Goal: Task Accomplishment & Management: Manage account settings

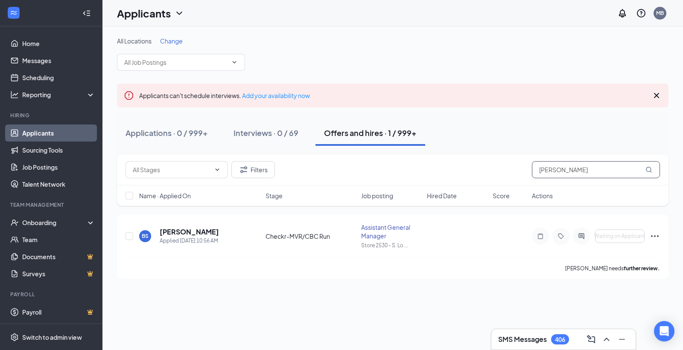
drag, startPoint x: 574, startPoint y: 169, endPoint x: 102, endPoint y: 127, distance: 473.1
click at [155, 137] on div "All Locations Change Applicants can't schedule interviews. Add your availabilit…" at bounding box center [392, 158] width 551 height 242
type input ";"
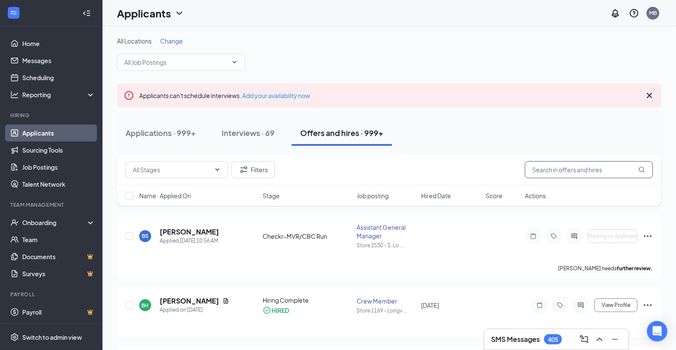
click at [551, 169] on input "text" at bounding box center [589, 169] width 128 height 17
type input "[PERSON_NAME]"
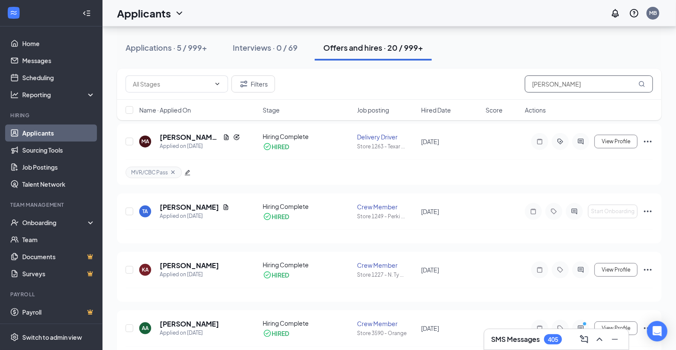
scroll to position [95, 0]
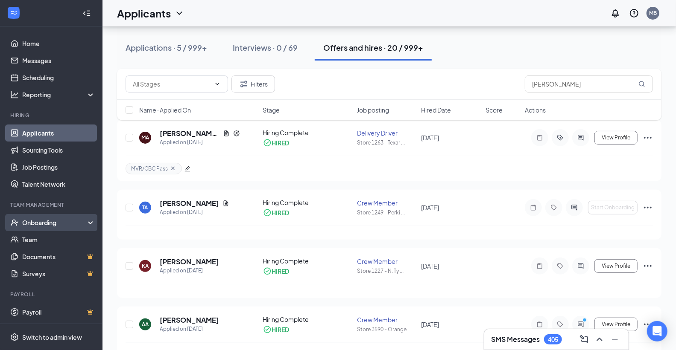
click at [37, 221] on div "Onboarding" at bounding box center [55, 223] width 66 height 9
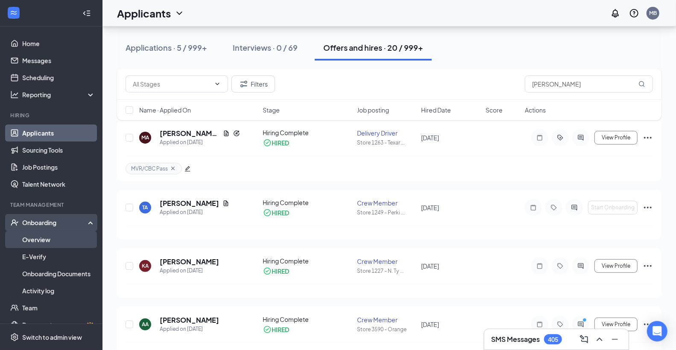
click at [41, 238] on link "Overview" at bounding box center [58, 239] width 73 height 17
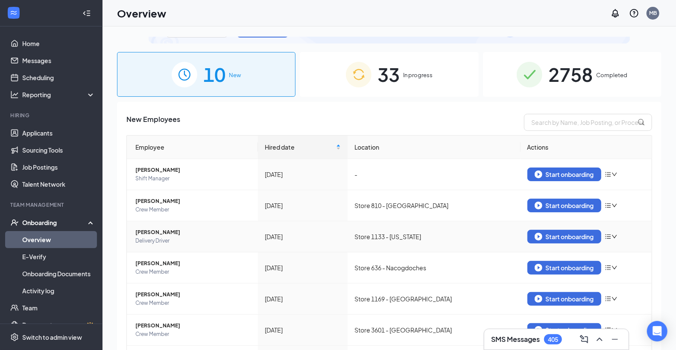
scroll to position [142, 0]
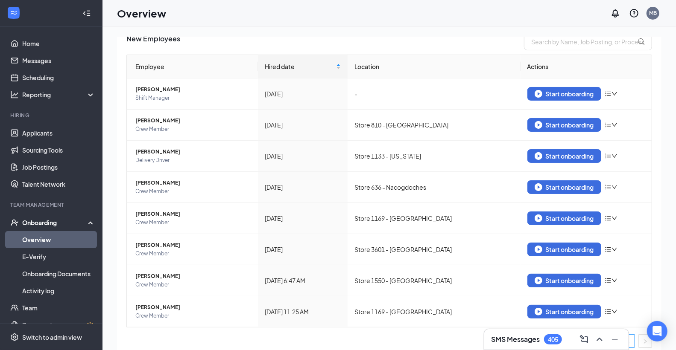
click at [455, 49] on div "New Employees" at bounding box center [388, 41] width 525 height 17
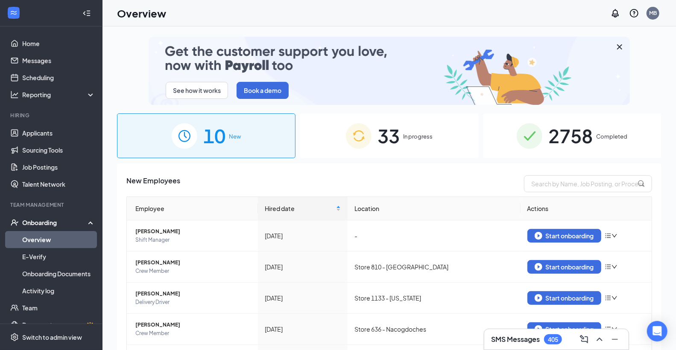
click at [389, 135] on span "33" at bounding box center [388, 135] width 22 height 29
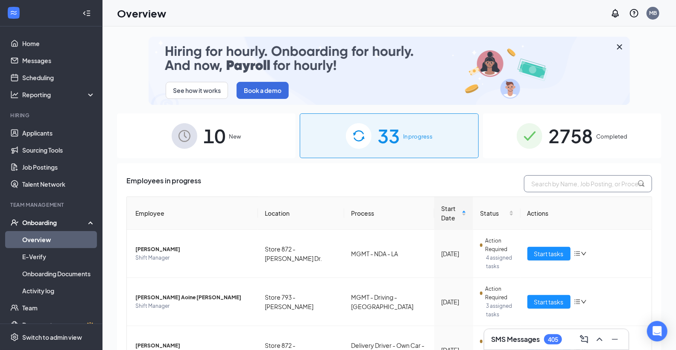
click at [578, 186] on input "text" at bounding box center [588, 183] width 128 height 17
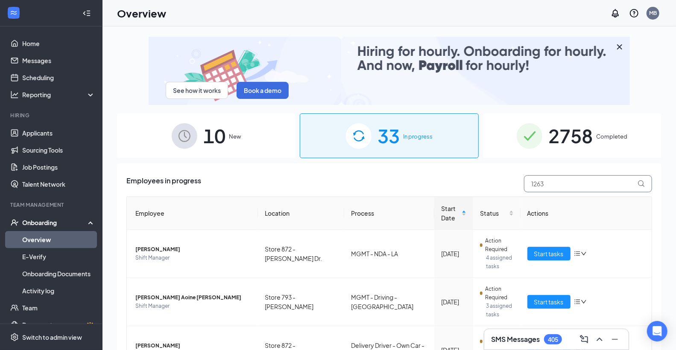
type input "1263"
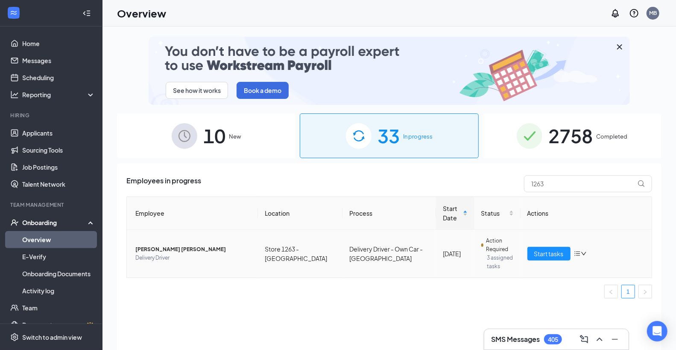
click at [172, 248] on span "[PERSON_NAME] [PERSON_NAME]" at bounding box center [193, 249] width 116 height 9
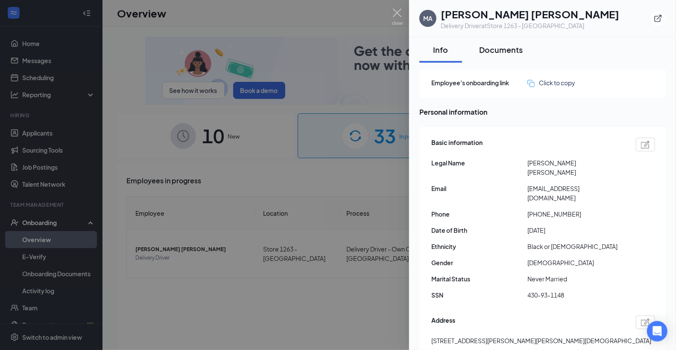
click at [497, 46] on div "Documents" at bounding box center [501, 49] width 44 height 11
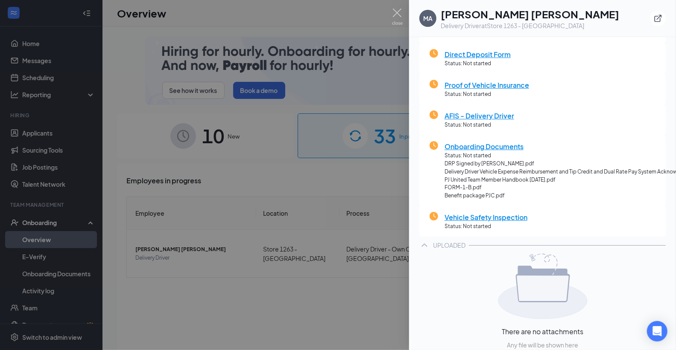
scroll to position [209, 0]
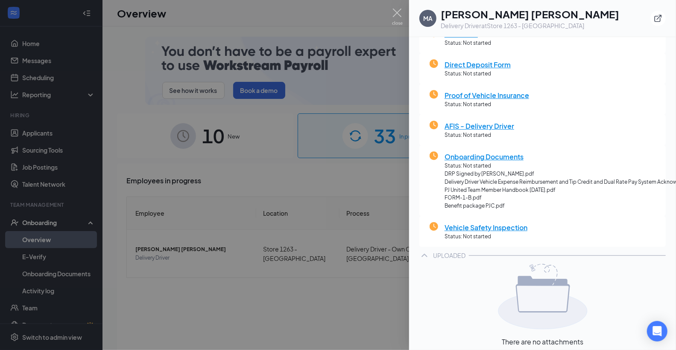
click at [399, 7] on div at bounding box center [338, 175] width 676 height 350
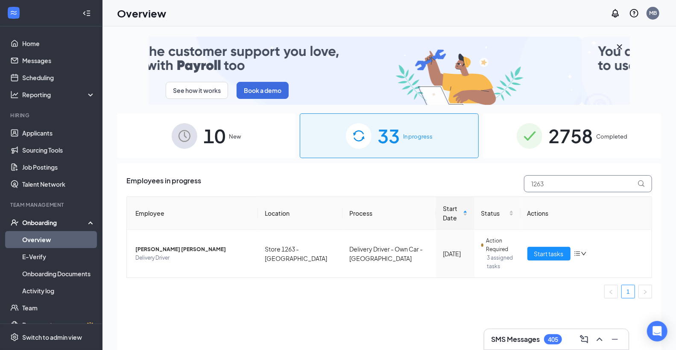
drag, startPoint x: 553, startPoint y: 182, endPoint x: 211, endPoint y: 108, distance: 349.8
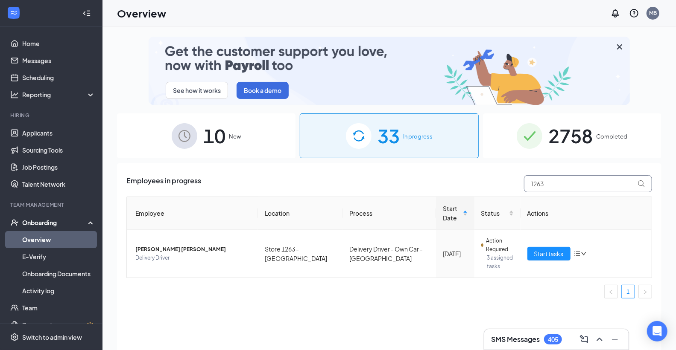
click at [299, 141] on div "See how it works Book a demo 10 New 33 In progress 2758 Completed Employees in …" at bounding box center [389, 208] width 544 height 342
type input "[PERSON_NAME]"
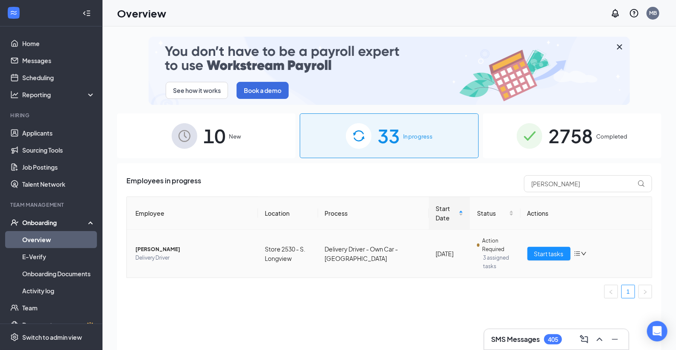
click at [155, 251] on span "[PERSON_NAME]" at bounding box center [193, 249] width 116 height 9
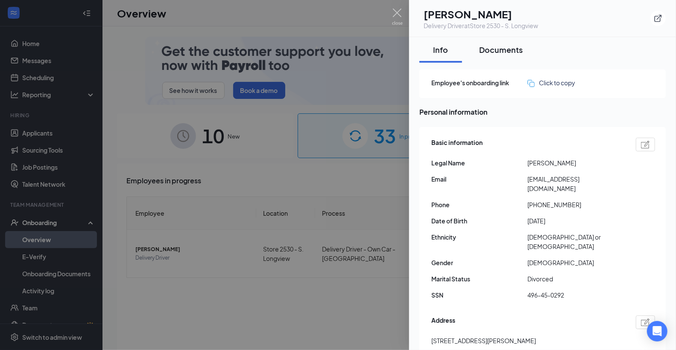
click at [500, 50] on div "Documents" at bounding box center [501, 49] width 44 height 11
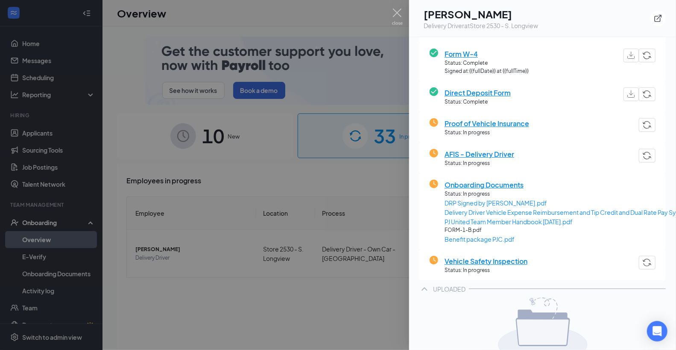
scroll to position [190, 0]
click at [397, 16] on img at bounding box center [397, 17] width 11 height 17
